Goal: Check status: Check status

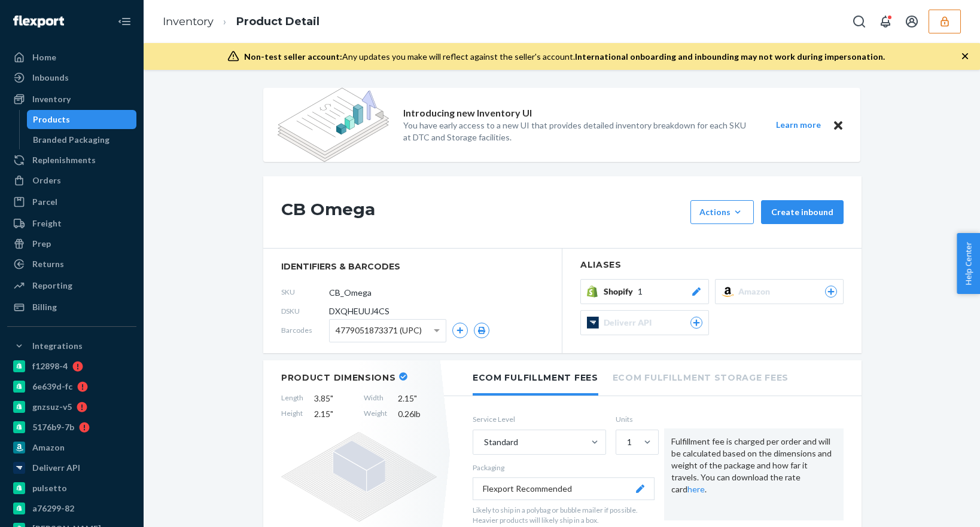
click at [958, 22] on button "button" at bounding box center [944, 22] width 32 height 24
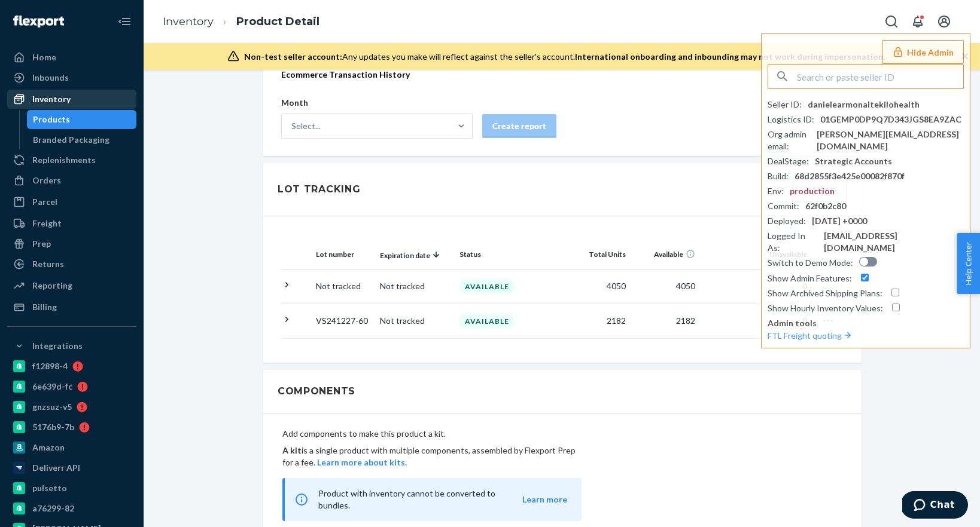
click at [50, 99] on div "Inventory" at bounding box center [51, 99] width 38 height 12
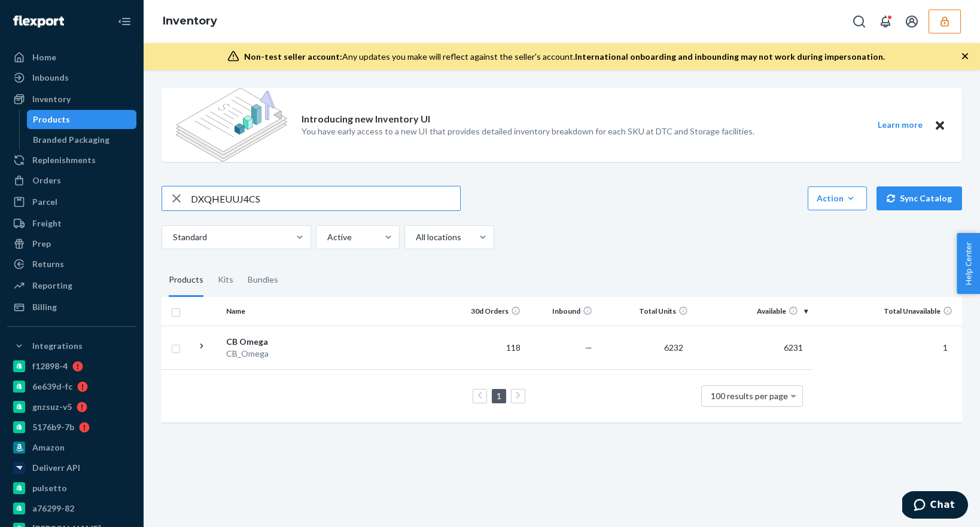
click at [231, 197] on input "DXQHEUUJ4CS" at bounding box center [325, 199] width 269 height 24
type input "DHL4JSXAAR8"
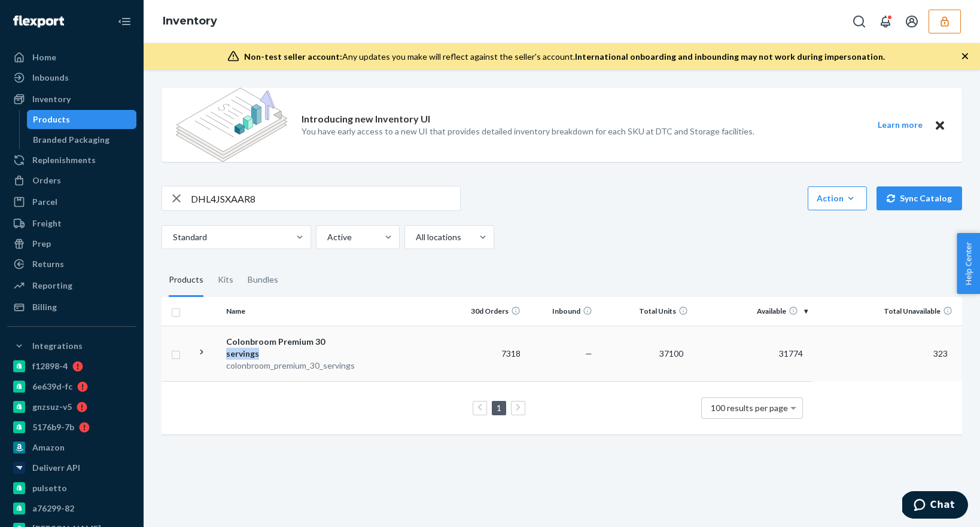
click at [337, 347] on div "Colonbroom Premium 30 servings" at bounding box center [288, 348] width 125 height 24
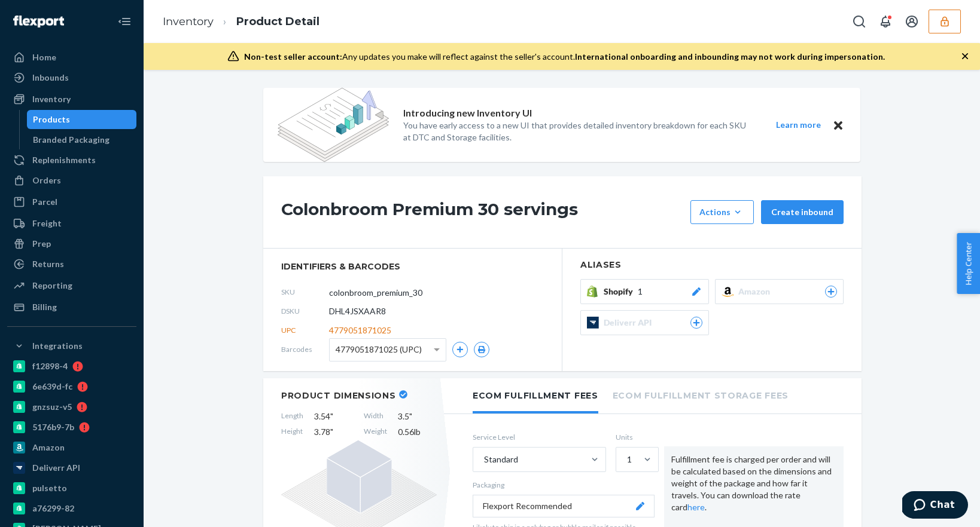
click at [405, 353] on span "4779051871025 (UPC)" at bounding box center [379, 350] width 86 height 20
click at [347, 334] on span "4779051871025" at bounding box center [360, 331] width 62 height 12
click at [372, 329] on span "4779051871025" at bounding box center [360, 331] width 62 height 12
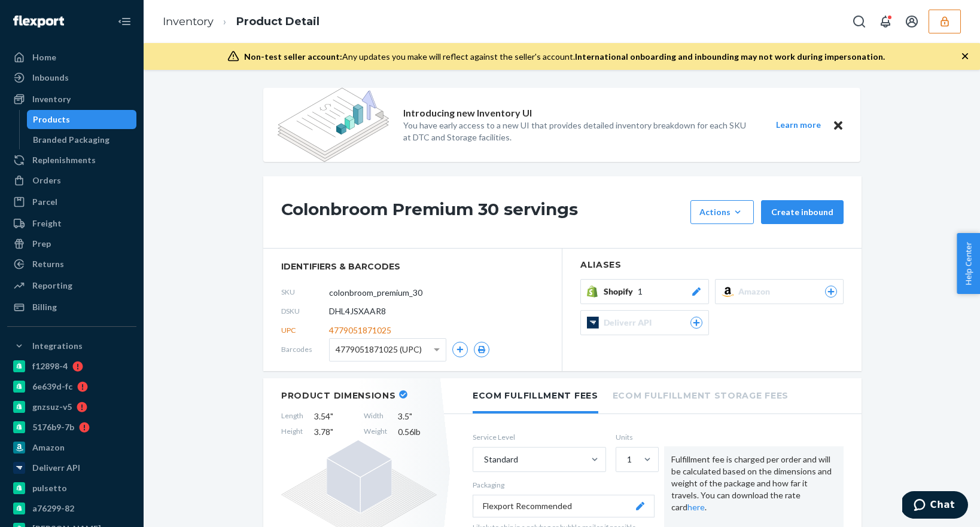
click at [452, 312] on div "DSKU DHL4JSXAAR8" at bounding box center [412, 311] width 263 height 19
click at [435, 352] on span at bounding box center [438, 350] width 15 height 22
click at [469, 307] on div "DSKU DHL4JSXAAR8" at bounding box center [412, 311] width 263 height 19
